Goal: Task Accomplishment & Management: Manage account settings

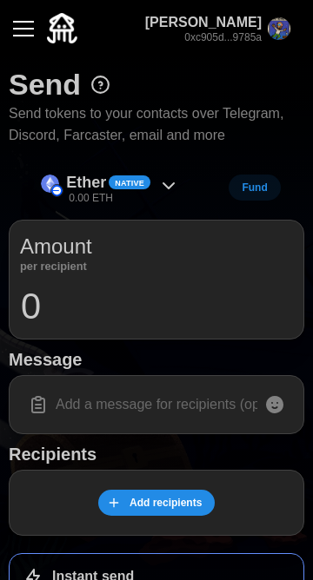
click at [25, 28] on div "button" at bounding box center [23, 29] width 21 height 2
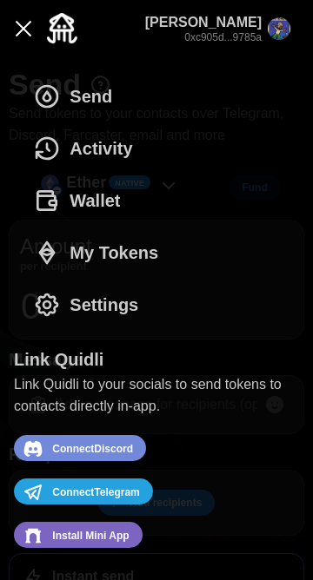
click at [96, 533] on span "Install Mini App" at bounding box center [90, 536] width 76 height 23
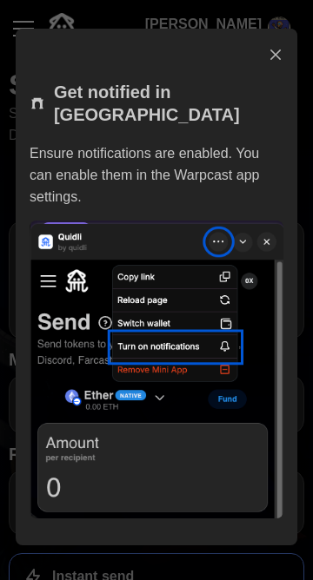
click at [22, 29] on div at bounding box center [156, 290] width 313 height 580
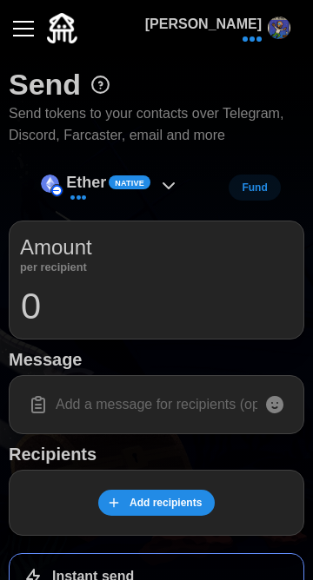
click at [294, 33] on button "[PERSON_NAME]" at bounding box center [217, 28] width 173 height 56
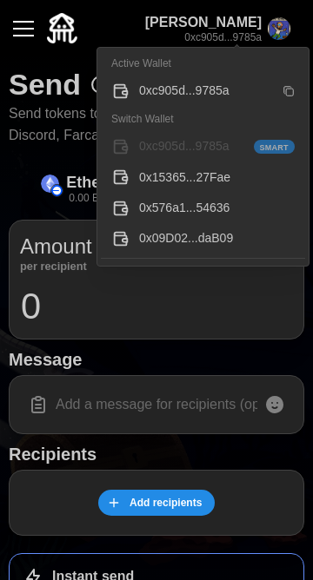
click at [148, 239] on div "0x09D02...daB09" at bounding box center [217, 238] width 156 height 19
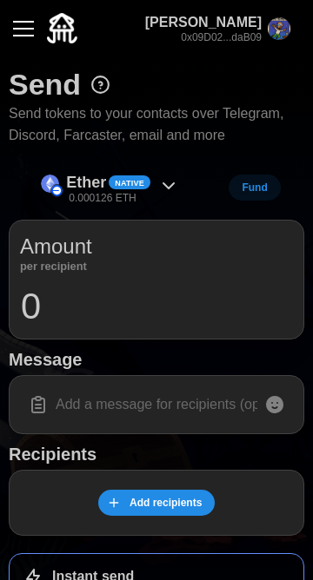
click at [13, 28] on div "button" at bounding box center [23, 29] width 21 height 2
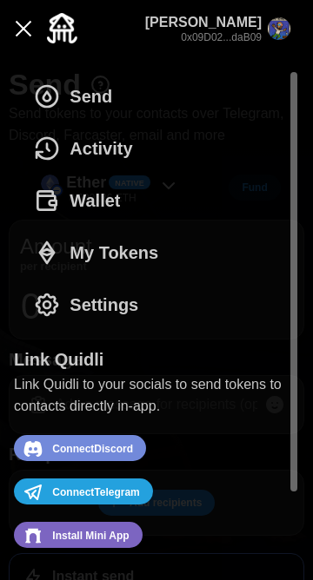
click at [59, 202] on icon "dots" at bounding box center [47, 201] width 28 height 28
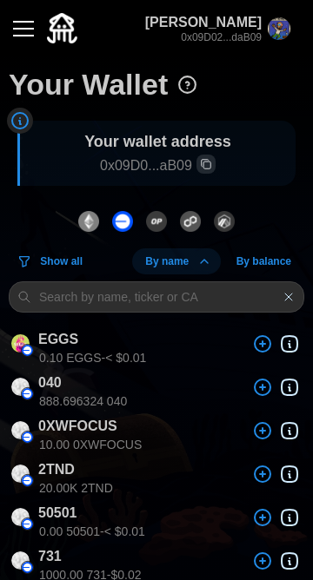
click at [276, 29] on img "button" at bounding box center [279, 28] width 23 height 23
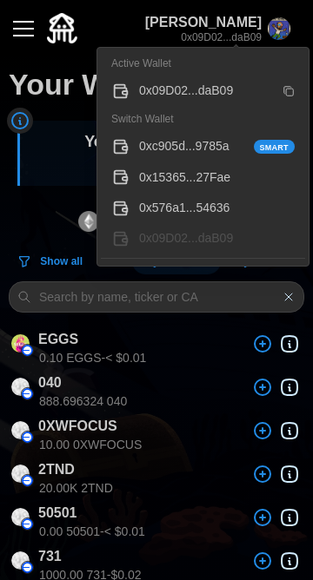
click at [144, 209] on div "0x576a1...54636" at bounding box center [217, 208] width 156 height 19
